Goal: Use online tool/utility: Utilize a website feature to perform a specific function

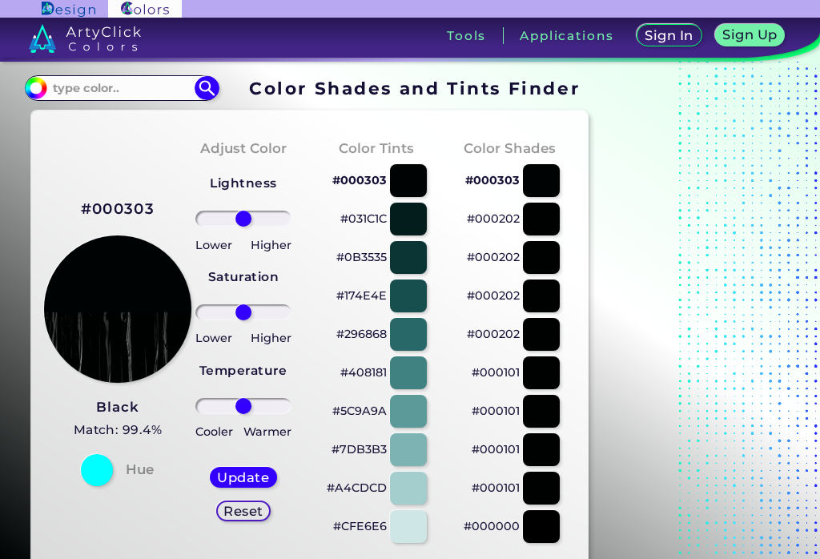
click at [551, 271] on div at bounding box center [541, 257] width 37 height 33
click at [546, 411] on div at bounding box center [541, 411] width 37 height 33
click at [35, 82] on input "#000101" at bounding box center [34, 86] width 20 height 20
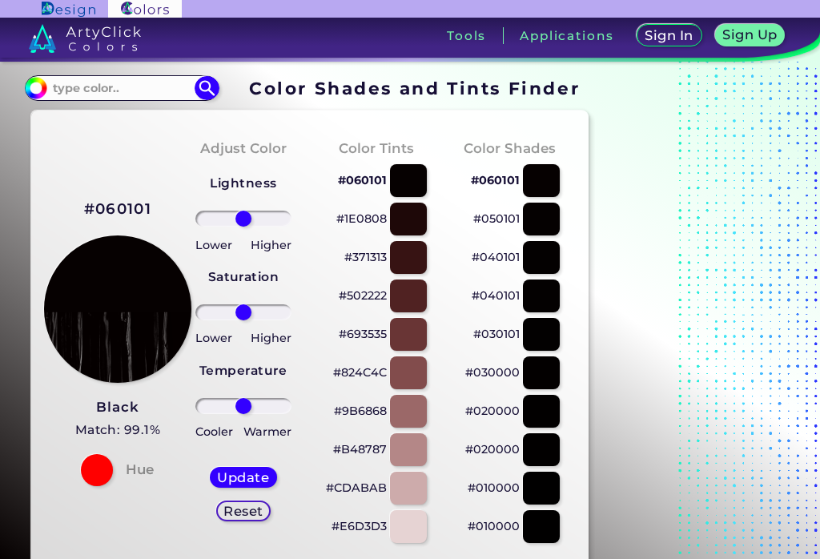
click at [30, 94] on img at bounding box center [36, 88] width 24 height 24
click at [34, 88] on input "#060101" at bounding box center [34, 86] width 20 height 20
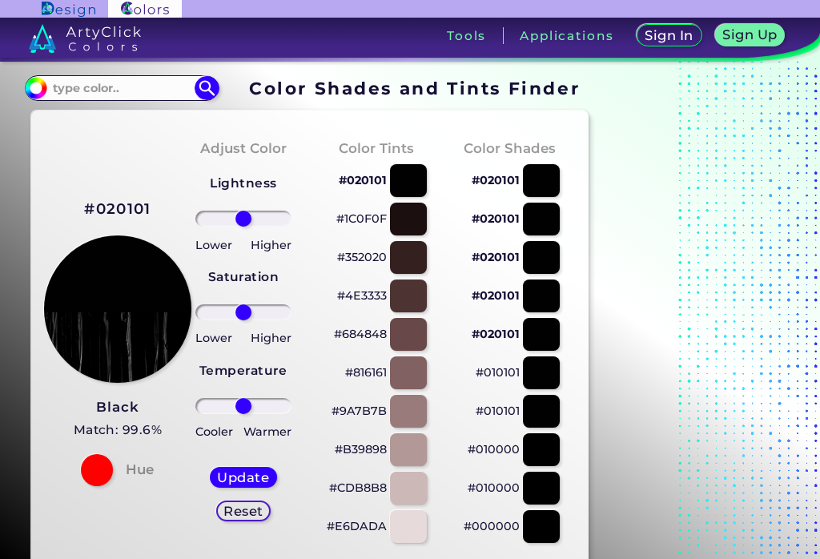
click at [36, 90] on input "#020101" at bounding box center [34, 86] width 20 height 20
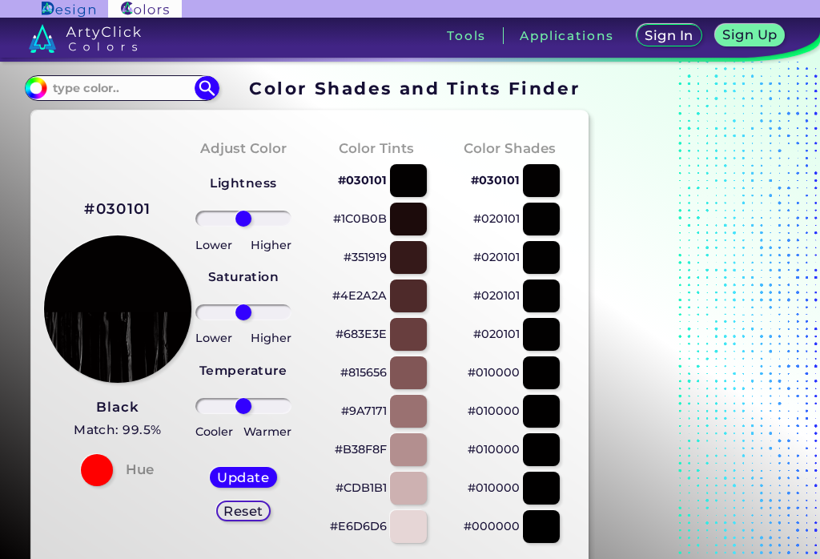
click at [40, 90] on img at bounding box center [36, 88] width 24 height 24
click at [40, 82] on input "#030101" at bounding box center [34, 86] width 20 height 20
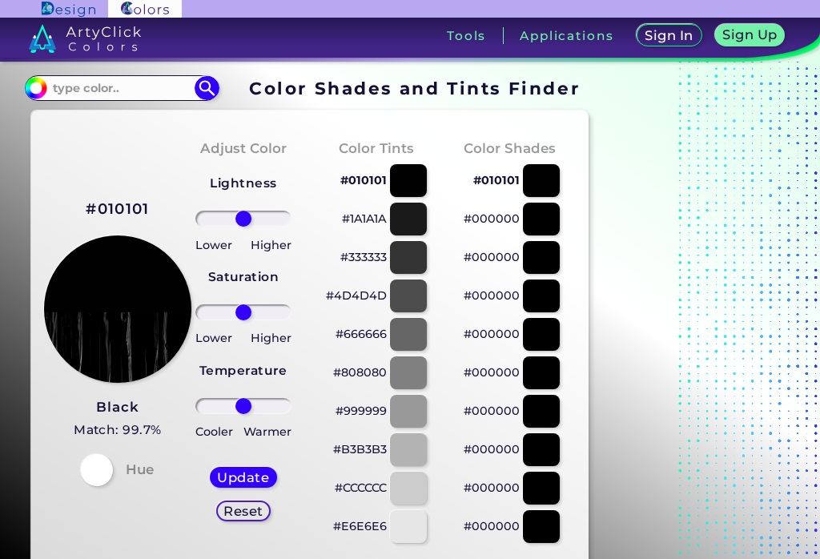
click at [32, 87] on input "#010101" at bounding box center [34, 86] width 20 height 20
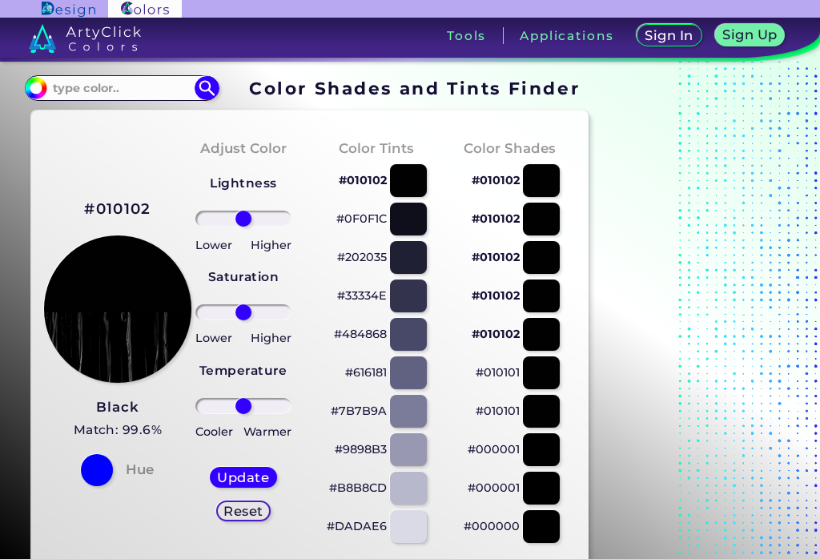
click at [33, 82] on input "#010102" at bounding box center [34, 86] width 20 height 20
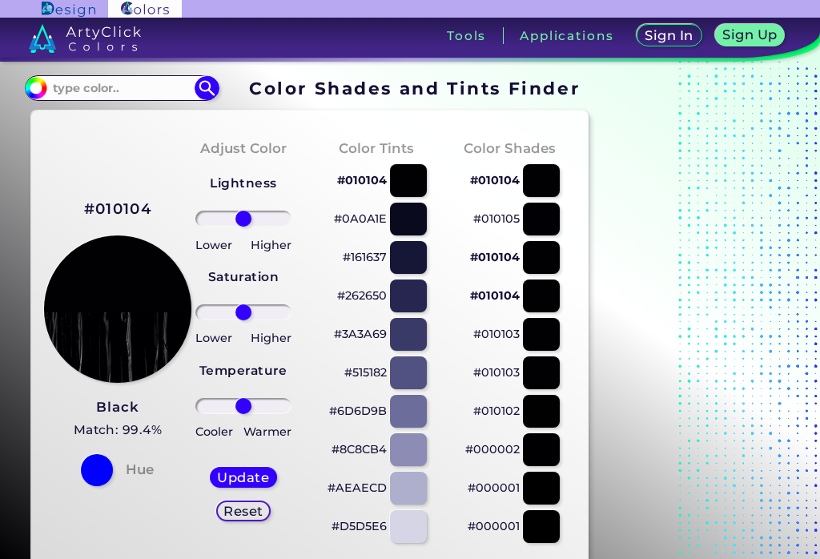
click at [29, 87] on input "#010104" at bounding box center [34, 86] width 20 height 20
click at [31, 78] on input "#01010a" at bounding box center [34, 86] width 20 height 20
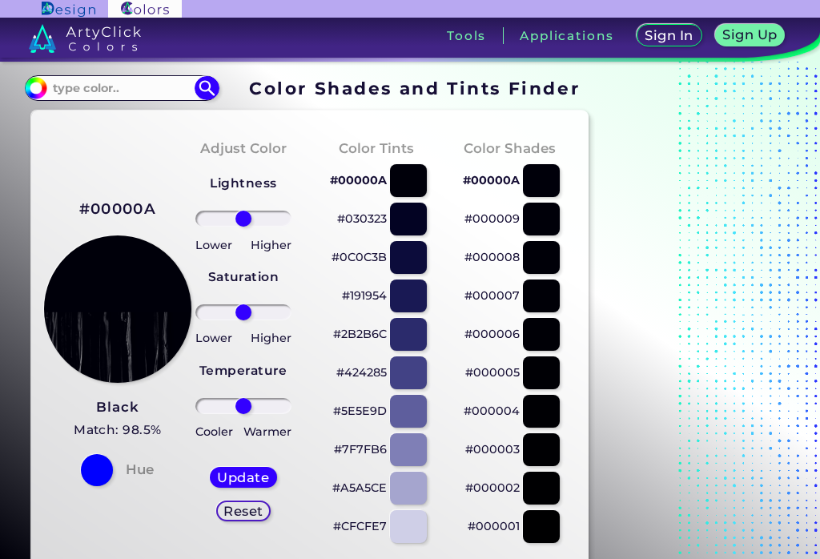
click at [537, 330] on div at bounding box center [541, 334] width 37 height 33
click at [552, 259] on div at bounding box center [541, 257] width 37 height 33
click at [558, 215] on div at bounding box center [541, 219] width 37 height 33
click at [541, 284] on div at bounding box center [541, 295] width 37 height 33
click at [548, 357] on div at bounding box center [541, 372] width 37 height 33
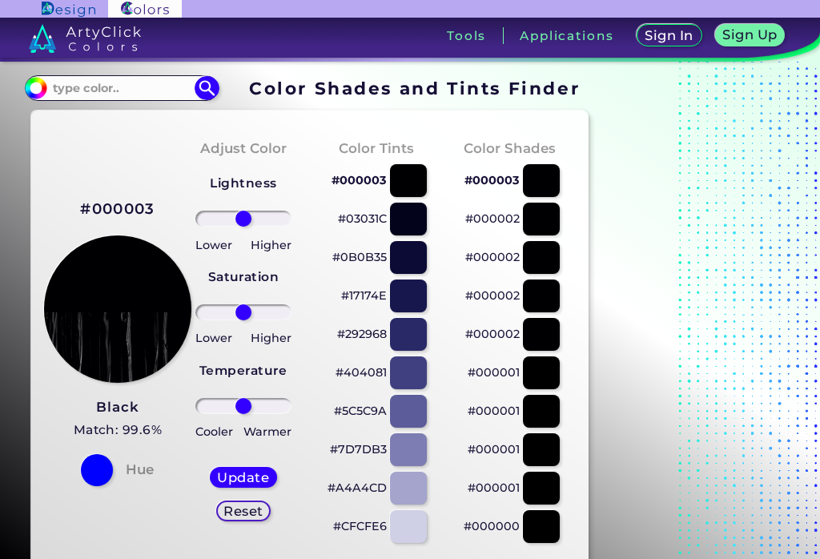
click at [26, 86] on input "#000003" at bounding box center [34, 86] width 20 height 20
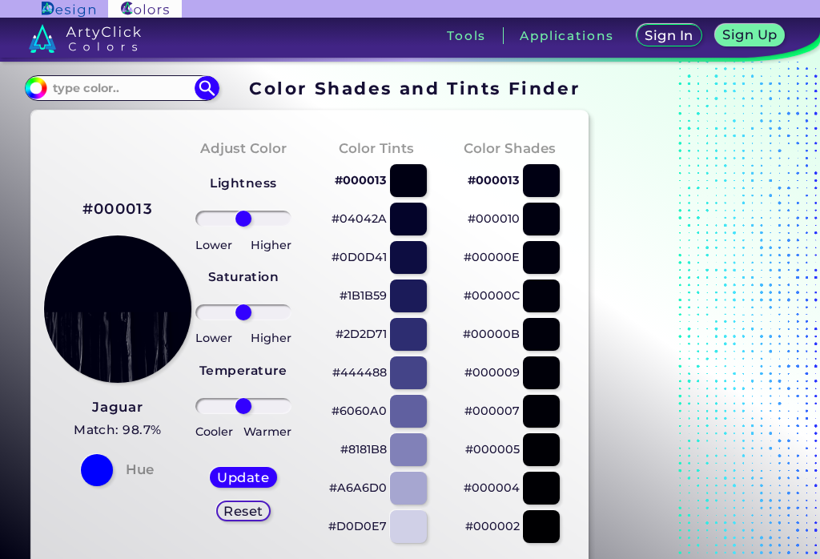
click at [532, 319] on div at bounding box center [541, 334] width 37 height 33
click at [543, 254] on div at bounding box center [541, 257] width 37 height 33
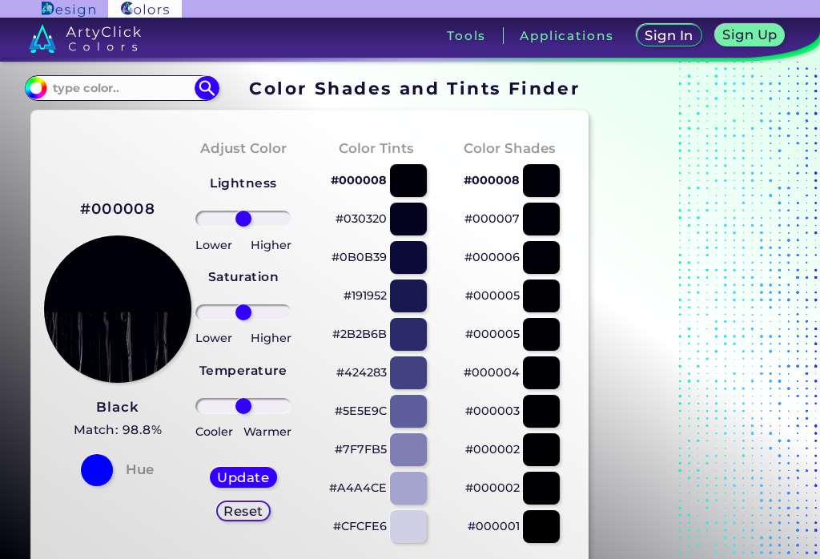
click at [555, 217] on div at bounding box center [541, 219] width 37 height 33
click at [30, 85] on input "#000007" at bounding box center [34, 86] width 20 height 20
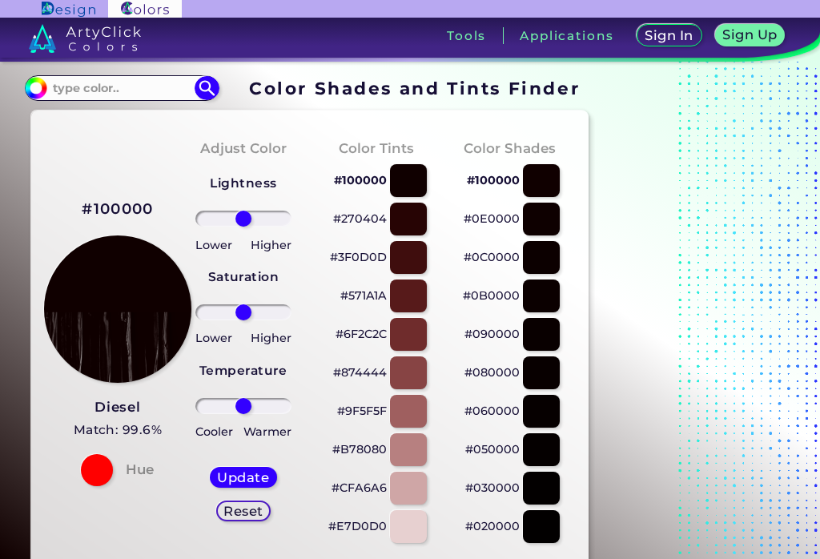
click at [37, 89] on input "#100000" at bounding box center [34, 86] width 20 height 20
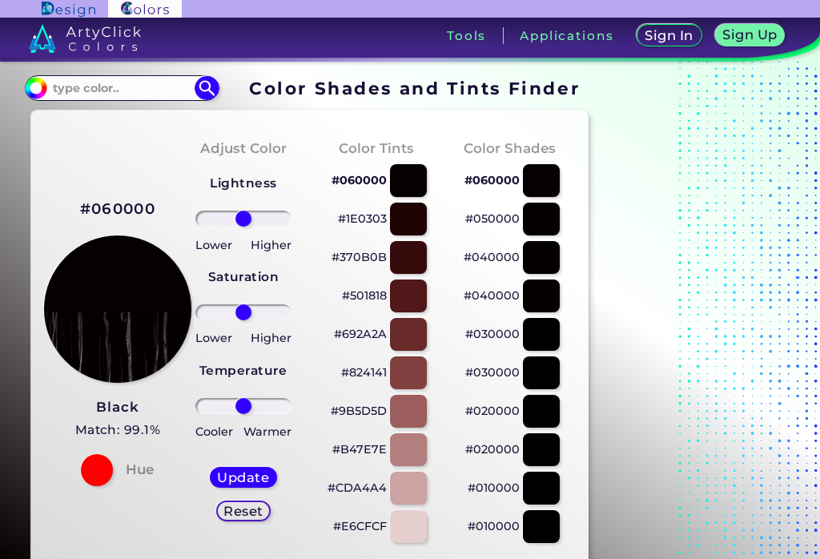
click at [31, 86] on input "#060000" at bounding box center [34, 86] width 20 height 20
click at [29, 82] on input "#0b0000" at bounding box center [34, 86] width 20 height 20
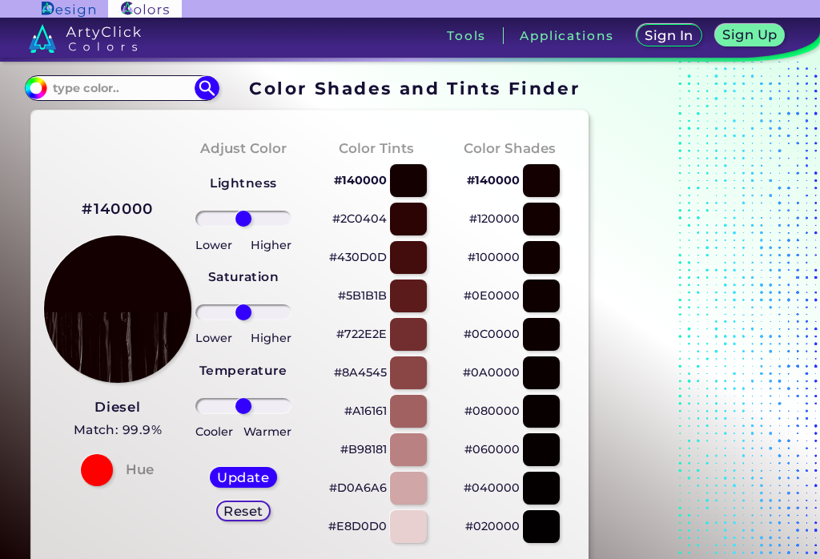
click at [539, 268] on div at bounding box center [541, 257] width 37 height 33
click at [541, 221] on div at bounding box center [541, 219] width 37 height 33
click at [28, 84] on input "#0e0000" at bounding box center [34, 86] width 20 height 20
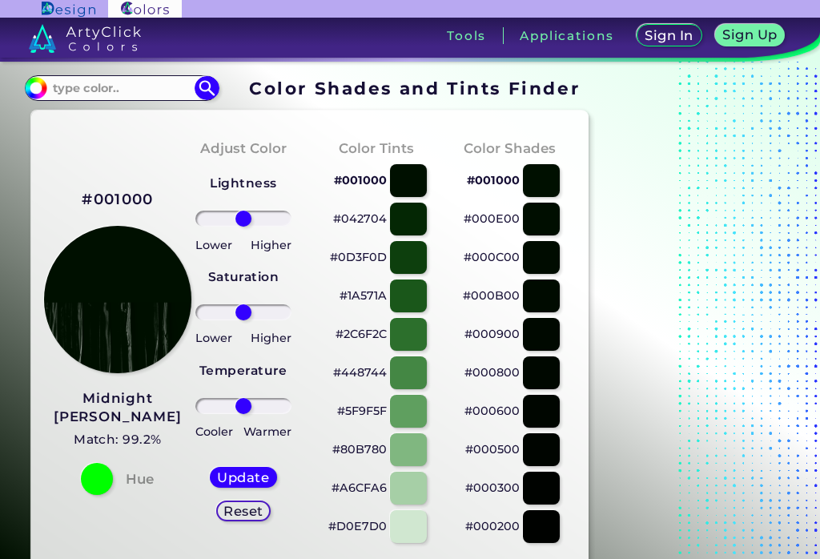
click at [536, 273] on div at bounding box center [541, 257] width 37 height 33
click at [543, 288] on div at bounding box center [541, 295] width 37 height 33
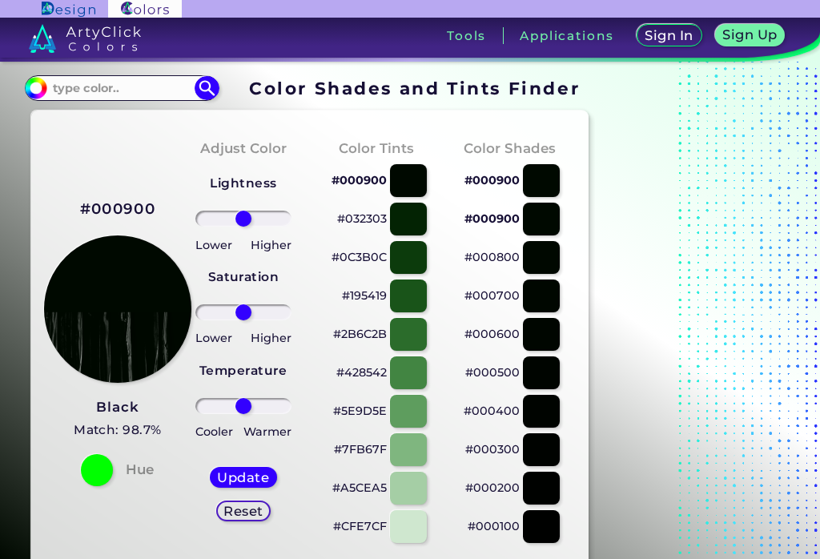
click at [544, 281] on div at bounding box center [541, 295] width 37 height 33
click at [548, 343] on div at bounding box center [541, 334] width 37 height 33
click at [42, 92] on img at bounding box center [36, 88] width 24 height 24
click at [38, 85] on input "#000300" at bounding box center [34, 86] width 20 height 20
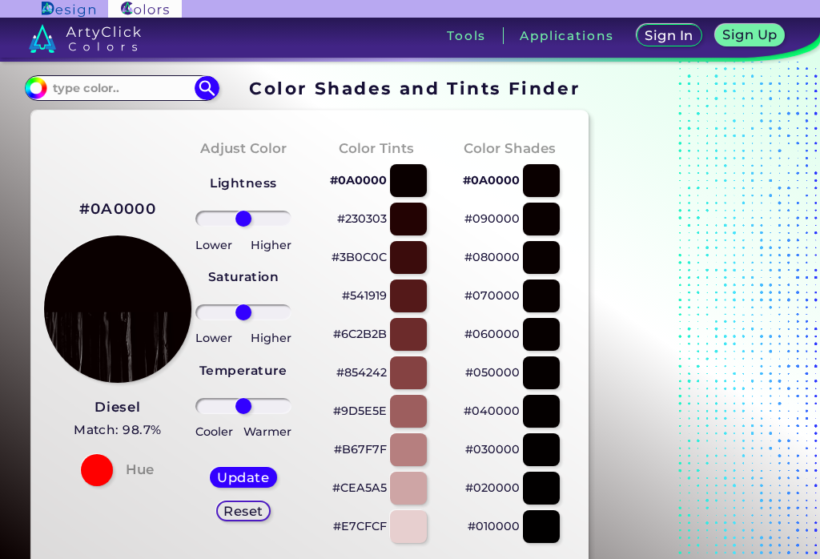
click at [547, 295] on div at bounding box center [541, 295] width 37 height 33
click at [36, 95] on img at bounding box center [36, 88] width 24 height 24
click at [38, 90] on input "#070000" at bounding box center [34, 86] width 20 height 20
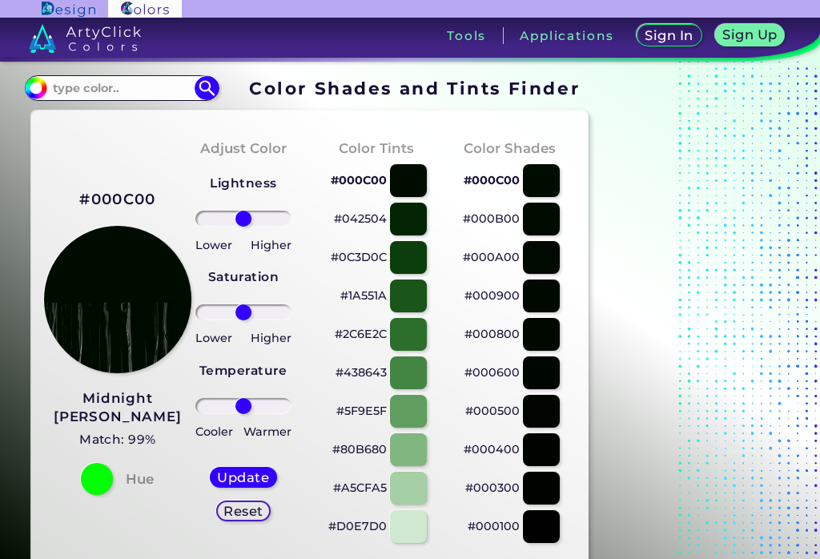
click at [548, 380] on div at bounding box center [541, 372] width 37 height 33
type input "#000600"
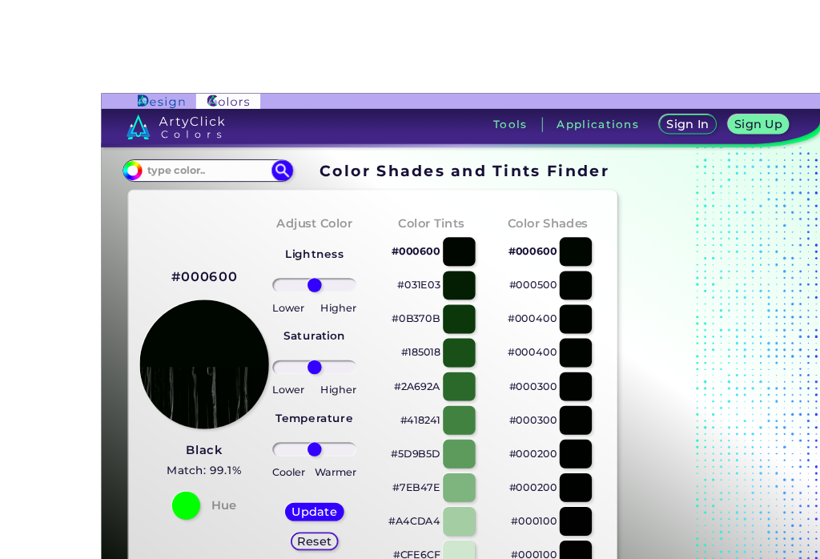
scroll to position [6, 0]
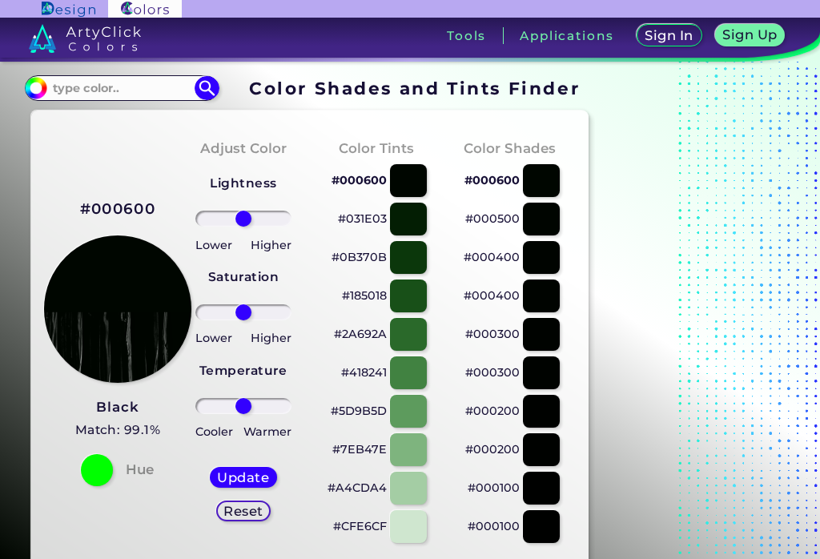
click at [34, 86] on input "#000600" at bounding box center [34, 86] width 20 height 20
